Goal: Use online tool/utility: Utilize a website feature to perform a specific function

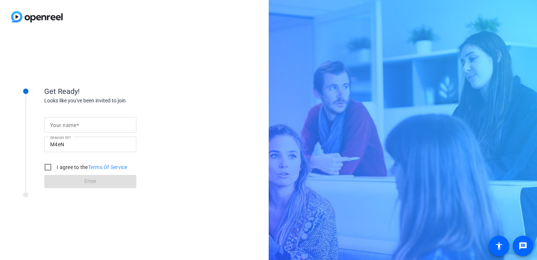
click at [127, 125] on input "Your name" at bounding box center [90, 125] width 80 height 9
type input "[PERSON_NAME]"
drag, startPoint x: 43, startPoint y: 168, endPoint x: 51, endPoint y: 176, distance: 11.0
click at [43, 168] on input "I agree to the Terms Of Service" at bounding box center [48, 167] width 15 height 15
checkbox input "true"
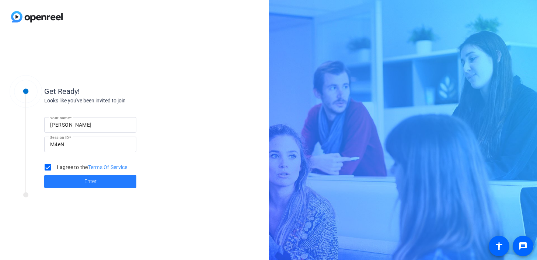
click at [71, 185] on span at bounding box center [90, 182] width 92 height 18
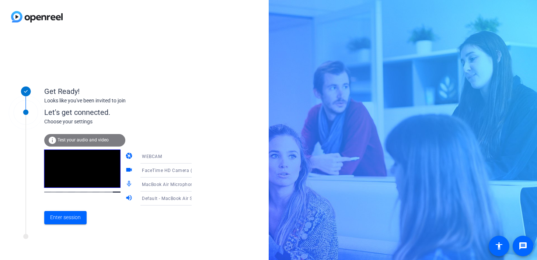
click at [195, 171] on icon at bounding box center [199, 170] width 9 height 9
click at [180, 170] on div at bounding box center [268, 130] width 537 height 260
click at [52, 220] on span "Enter session" at bounding box center [65, 218] width 31 height 8
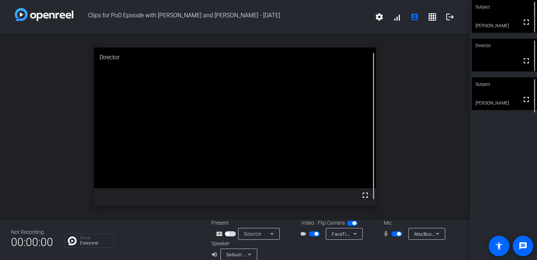
click at [397, 234] on span "button" at bounding box center [399, 234] width 4 height 4
click at [392, 235] on span "button" at bounding box center [394, 234] width 4 height 4
click at [522, 104] on mat-icon "fullscreen" at bounding box center [526, 99] width 9 height 9
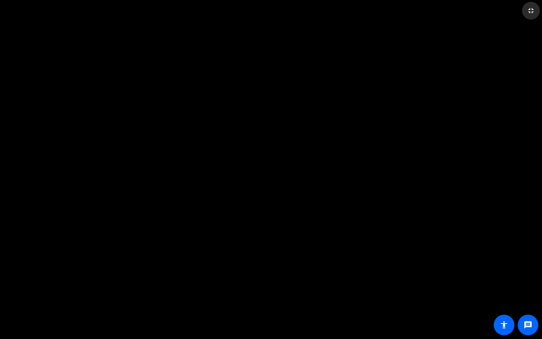
click at [530, 10] on mat-icon "fullscreen_exit" at bounding box center [530, 10] width 9 height 9
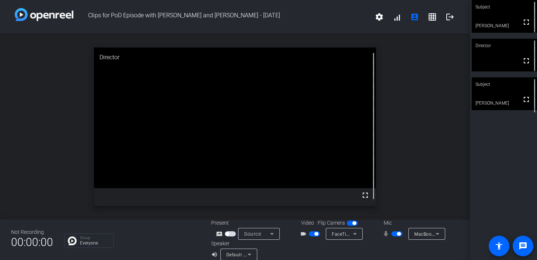
click at [397, 236] on span "button" at bounding box center [399, 234] width 4 height 4
click at [392, 234] on span "button" at bounding box center [394, 234] width 4 height 4
click at [397, 236] on span "button" at bounding box center [399, 234] width 4 height 4
click at [391, 236] on span "button" at bounding box center [396, 233] width 11 height 5
click at [397, 233] on span "button" at bounding box center [399, 234] width 4 height 4
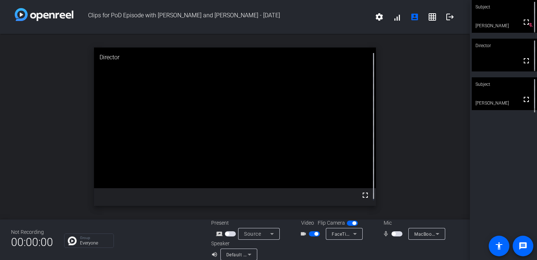
click at [311, 234] on button "button" at bounding box center [314, 233] width 11 height 5
click at [349, 226] on mat-slide-toggle at bounding box center [353, 223] width 13 height 8
click at [352, 223] on span "button" at bounding box center [354, 224] width 4 height 4
click at [392, 235] on span "button" at bounding box center [394, 234] width 4 height 4
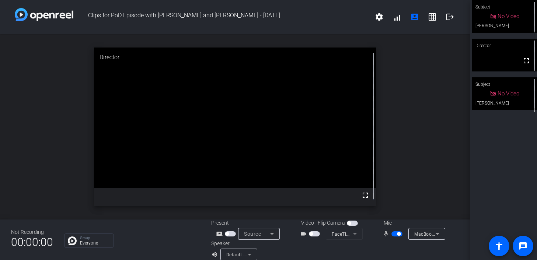
click at [349, 224] on span "button" at bounding box center [352, 223] width 11 height 5
click at [312, 236] on span "button" at bounding box center [314, 233] width 11 height 5
click at [395, 238] on div "mic_none" at bounding box center [396, 234] width 26 height 9
click at [397, 235] on span "button" at bounding box center [399, 234] width 4 height 4
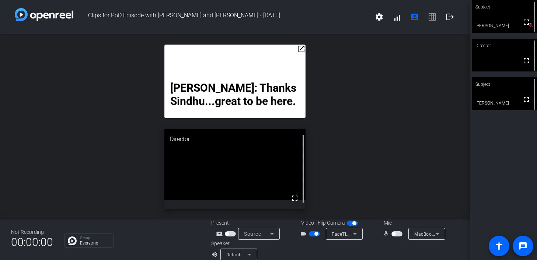
drag, startPoint x: 310, startPoint y: 236, endPoint x: 306, endPoint y: 243, distance: 8.3
click at [306, 243] on div "Present screen_share_outline Source Video Flip Camera videocam_outline FaceTime…" at bounding box center [335, 239] width 248 height 41
drag, startPoint x: 311, startPoint y: 233, endPoint x: 302, endPoint y: 250, distance: 18.6
click at [302, 250] on div "Present screen_share_outline Source Video Flip Camera videocam_outline FaceTime…" at bounding box center [335, 239] width 248 height 41
click at [315, 235] on span "button" at bounding box center [316, 234] width 4 height 4
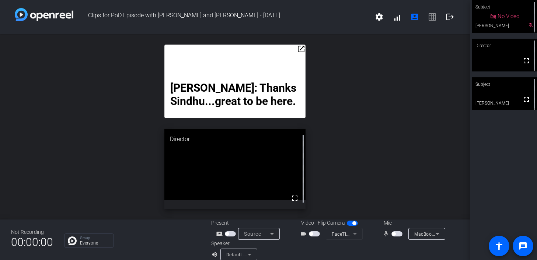
click at [392, 234] on span "button" at bounding box center [394, 234] width 4 height 4
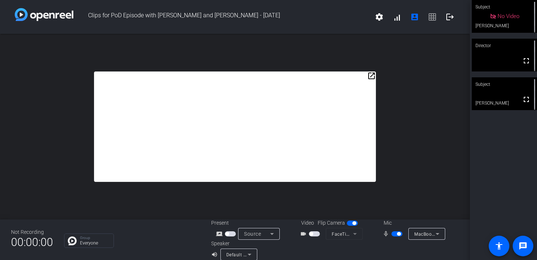
click at [397, 236] on span "button" at bounding box center [399, 234] width 4 height 4
click at [392, 234] on span "button" at bounding box center [394, 234] width 4 height 4
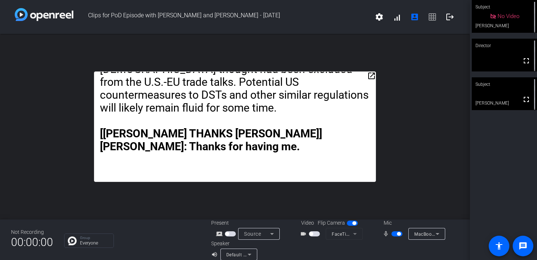
click at [397, 234] on span "button" at bounding box center [399, 234] width 4 height 4
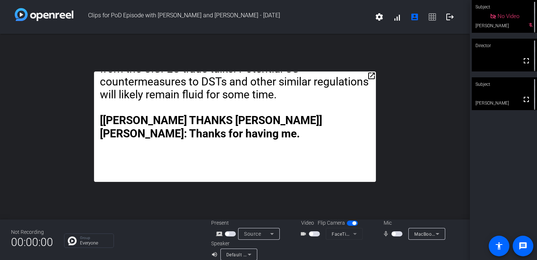
click at [392, 234] on span "button" at bounding box center [394, 234] width 4 height 4
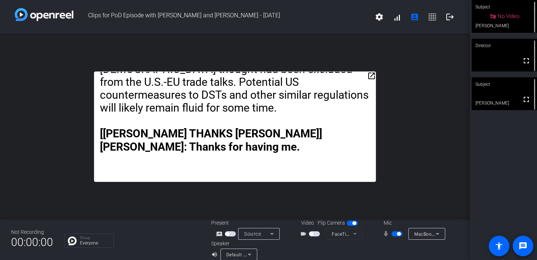
click at [394, 237] on mat-slide-toggle at bounding box center [397, 234] width 13 height 8
click at [397, 235] on span "button" at bounding box center [399, 234] width 4 height 4
click at [391, 237] on mat-slide-toggle at bounding box center [397, 234] width 13 height 8
click at [392, 235] on span "button" at bounding box center [394, 234] width 4 height 4
click at [309, 236] on span "button" at bounding box center [314, 233] width 11 height 5
